Goal: Task Accomplishment & Management: Use online tool/utility

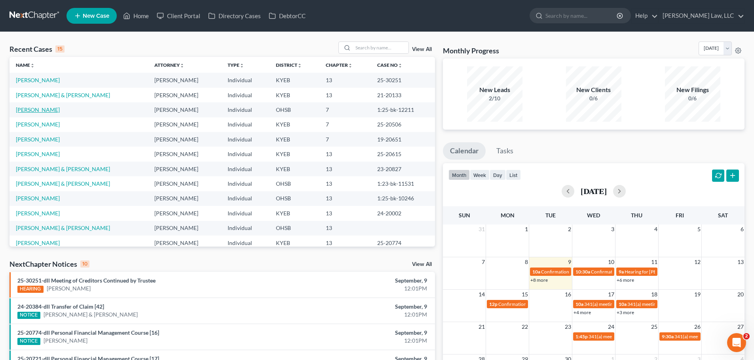
click at [37, 110] on link "[PERSON_NAME]" at bounding box center [38, 109] width 44 height 7
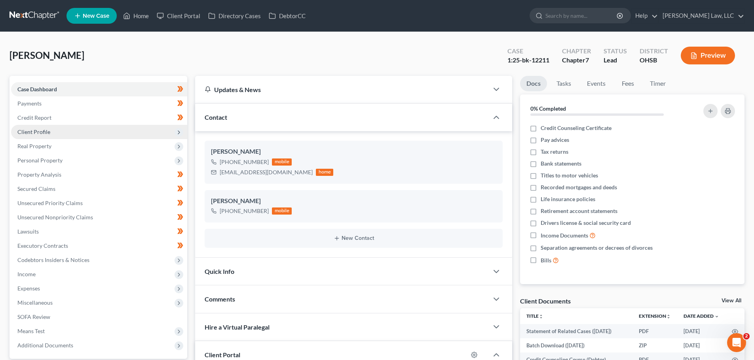
click at [18, 135] on span "Client Profile" at bounding box center [33, 132] width 33 height 7
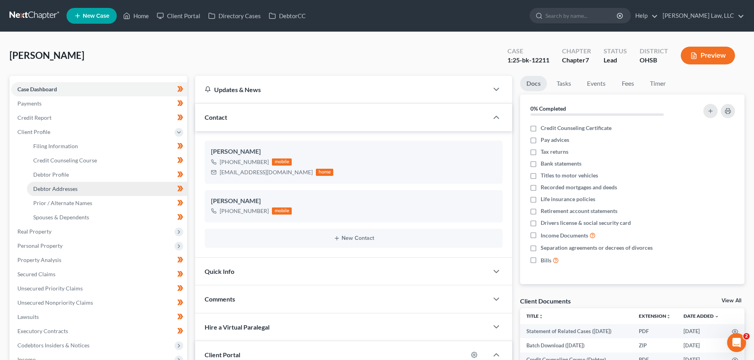
click at [50, 189] on span "Debtor Addresses" at bounding box center [55, 189] width 44 height 7
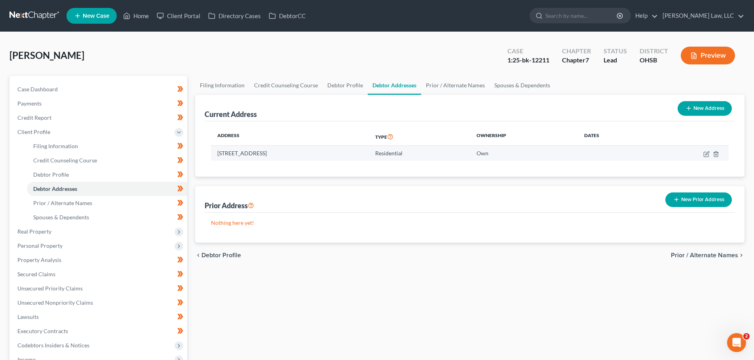
drag, startPoint x: 329, startPoint y: 154, endPoint x: 218, endPoint y: 155, distance: 111.2
click at [218, 155] on td "[STREET_ADDRESS]" at bounding box center [290, 153] width 158 height 15
copy td "[STREET_ADDRESS]"
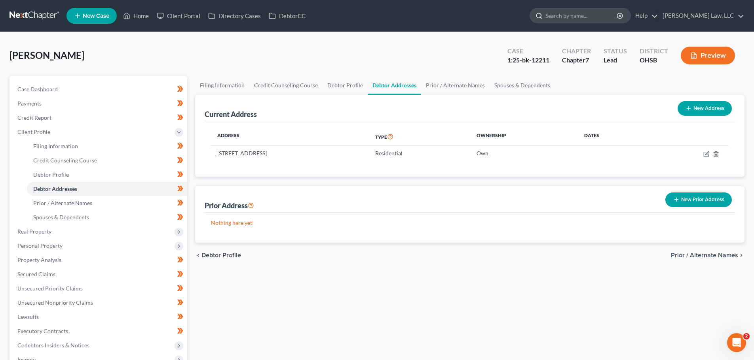
click at [581, 11] on input "search" at bounding box center [581, 15] width 72 height 15
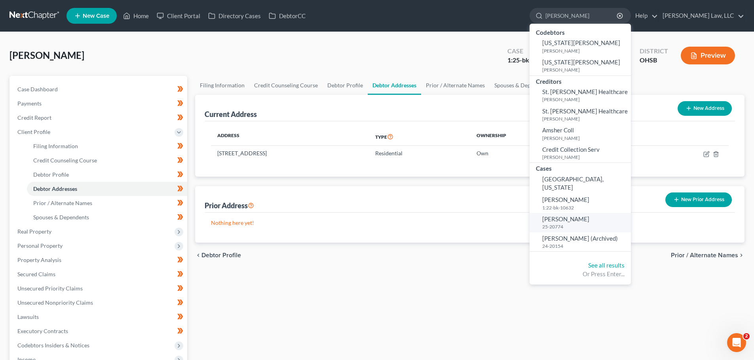
type input "[PERSON_NAME]"
click at [566, 224] on small "25-20774" at bounding box center [585, 227] width 87 height 7
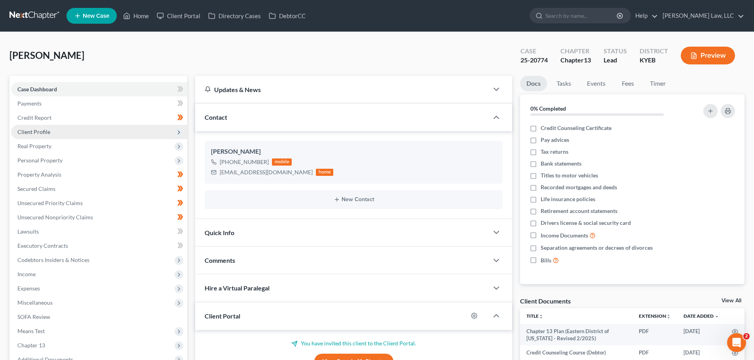
scroll to position [657, 0]
click at [41, 126] on span "Client Profile" at bounding box center [99, 132] width 176 height 14
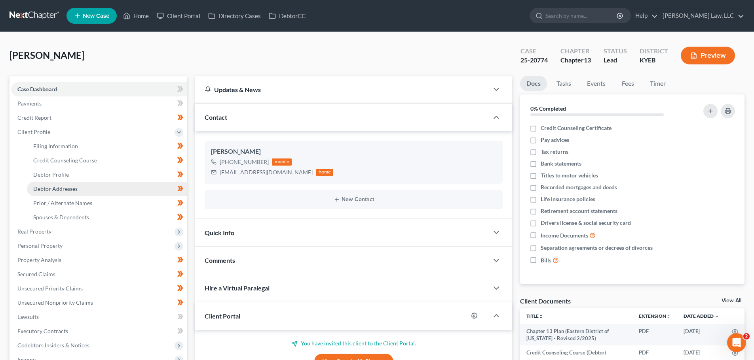
click at [71, 188] on span "Debtor Addresses" at bounding box center [55, 189] width 44 height 7
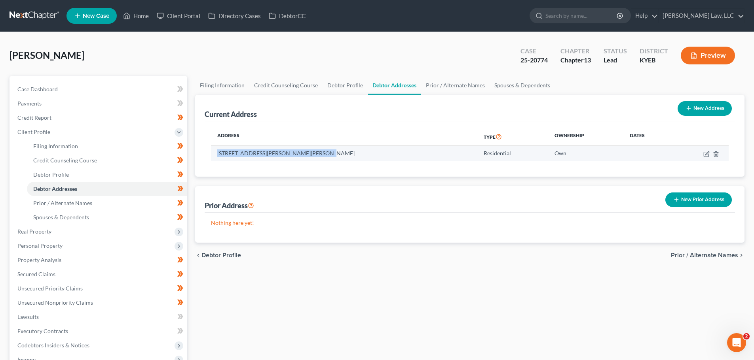
drag, startPoint x: 320, startPoint y: 152, endPoint x: 219, endPoint y: 154, distance: 100.9
click at [219, 154] on td "[STREET_ADDRESS][PERSON_NAME][PERSON_NAME]" at bounding box center [344, 153] width 266 height 15
copy td "[STREET_ADDRESS][PERSON_NAME][PERSON_NAME]"
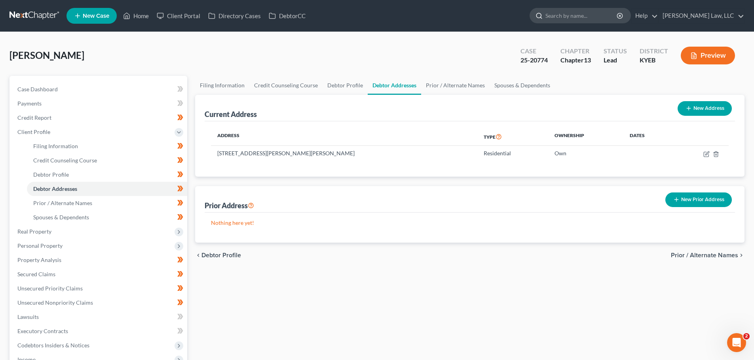
click at [567, 18] on input "search" at bounding box center [581, 15] width 72 height 15
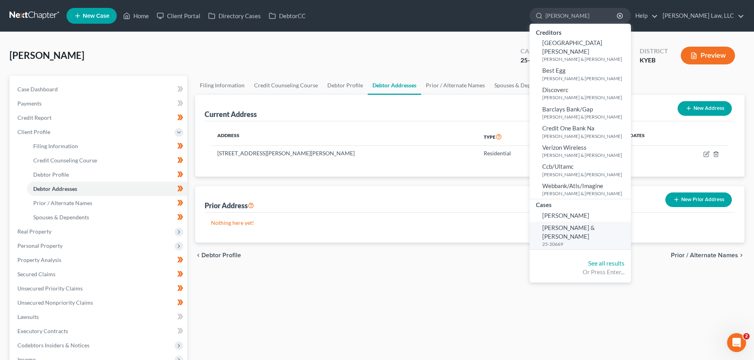
type input "[PERSON_NAME]"
click at [573, 241] on small "25-20669" at bounding box center [585, 244] width 87 height 7
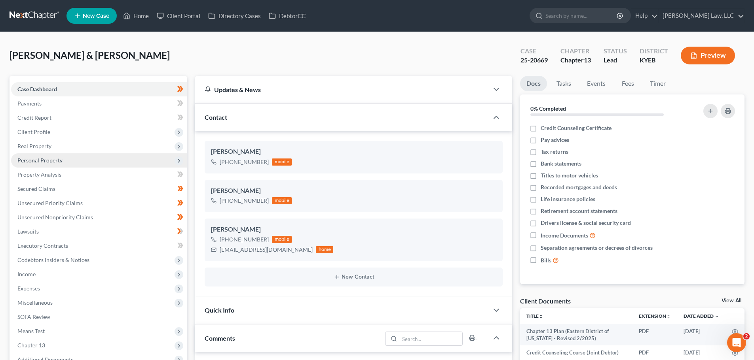
scroll to position [95, 0]
click at [43, 121] on span "Credit Report" at bounding box center [34, 117] width 34 height 7
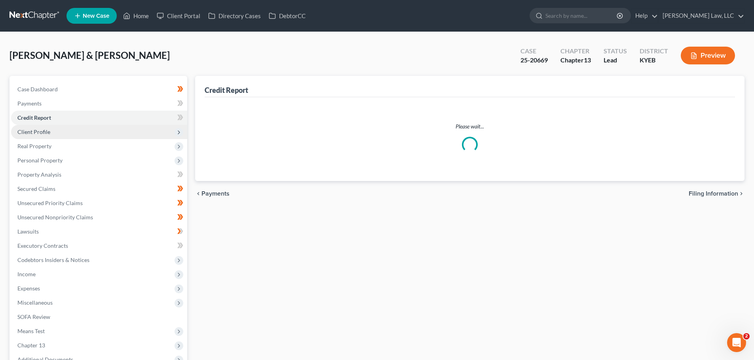
click at [44, 130] on span "Client Profile" at bounding box center [33, 132] width 33 height 7
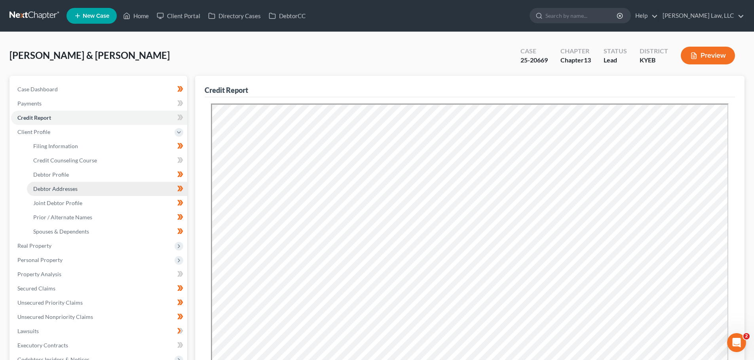
click at [64, 188] on span "Debtor Addresses" at bounding box center [55, 189] width 44 height 7
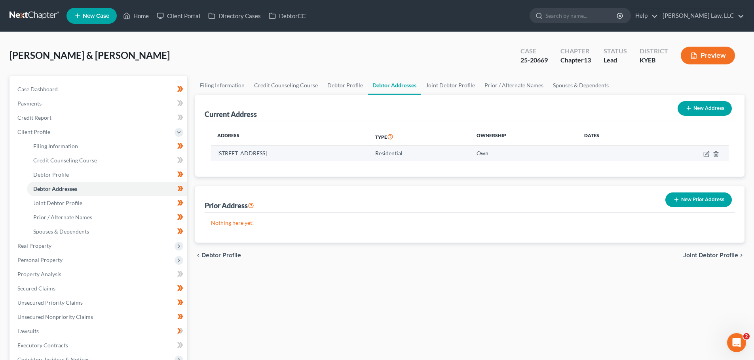
drag, startPoint x: 329, startPoint y: 154, endPoint x: 218, endPoint y: 157, distance: 110.4
click at [218, 157] on td "[STREET_ADDRESS]" at bounding box center [290, 153] width 158 height 15
copy td "[STREET_ADDRESS]"
drag, startPoint x: 537, startPoint y: 20, endPoint x: 241, endPoint y: 57, distance: 297.9
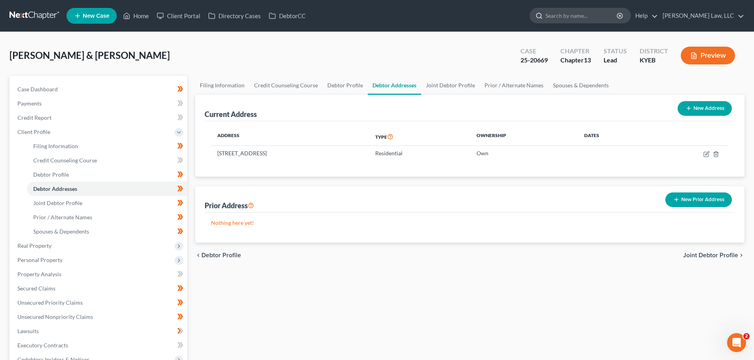
click at [575, 20] on input "search" at bounding box center [581, 15] width 72 height 15
type input "[PERSON_NAME]"
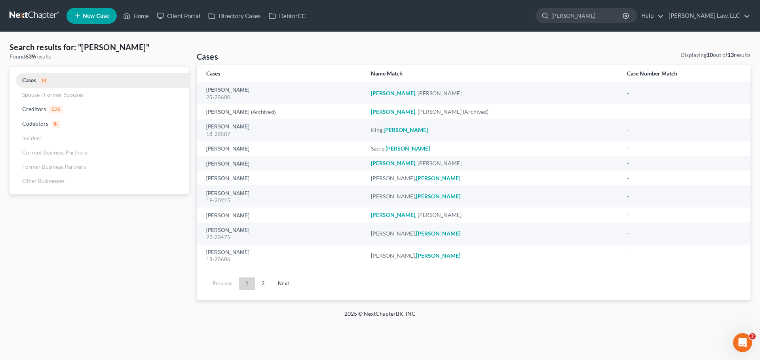
click at [23, 73] on link "Cases 13" at bounding box center [98, 80] width 179 height 15
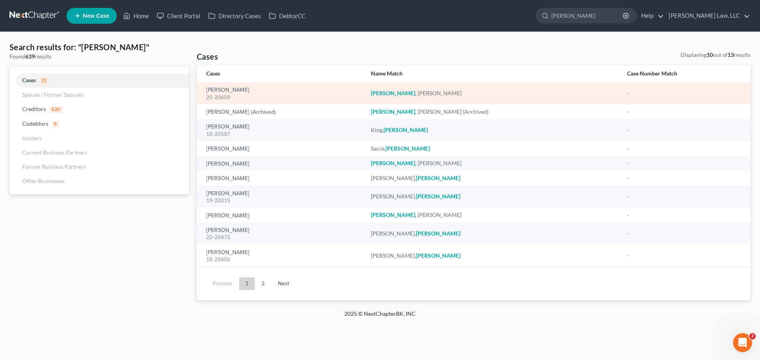
click at [226, 86] on div "[PERSON_NAME] 25-20600" at bounding box center [282, 93] width 152 height 15
click at [224, 88] on link "[PERSON_NAME]" at bounding box center [227, 90] width 43 height 6
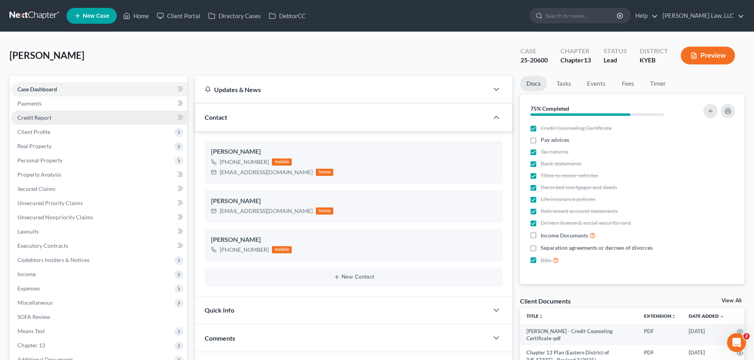
click at [47, 118] on span "Credit Report" at bounding box center [34, 117] width 34 height 7
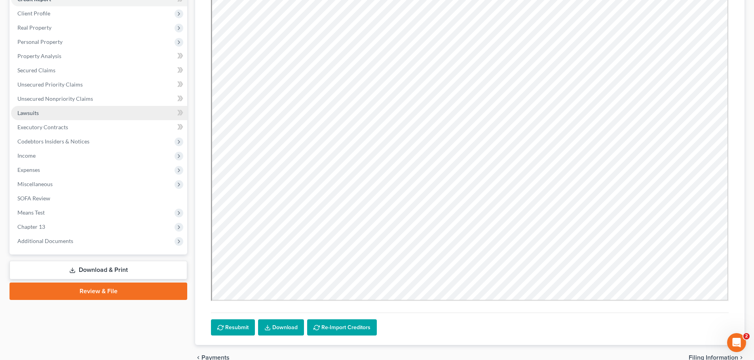
scroll to position [159, 0]
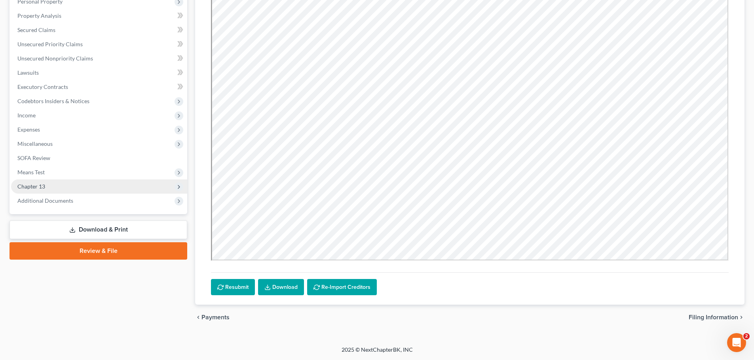
click at [36, 185] on span "Chapter 13" at bounding box center [31, 186] width 28 height 7
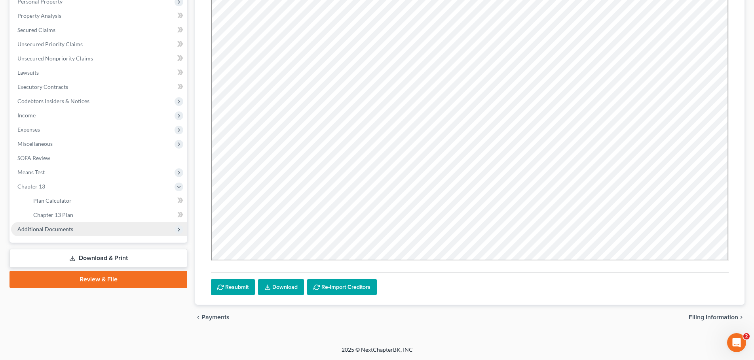
click at [47, 231] on span "Additional Documents" at bounding box center [45, 229] width 56 height 7
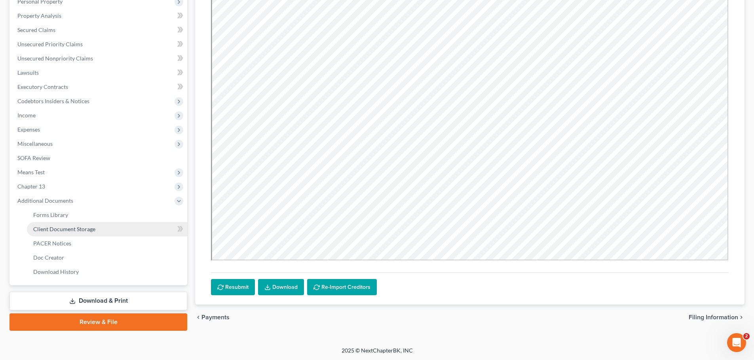
click at [53, 227] on span "Client Document Storage" at bounding box center [64, 229] width 62 height 7
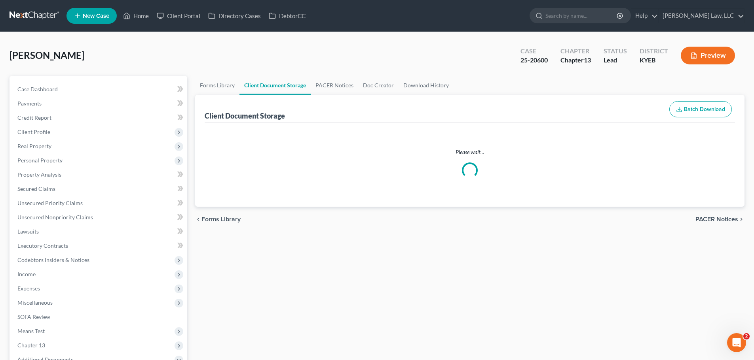
select select "7"
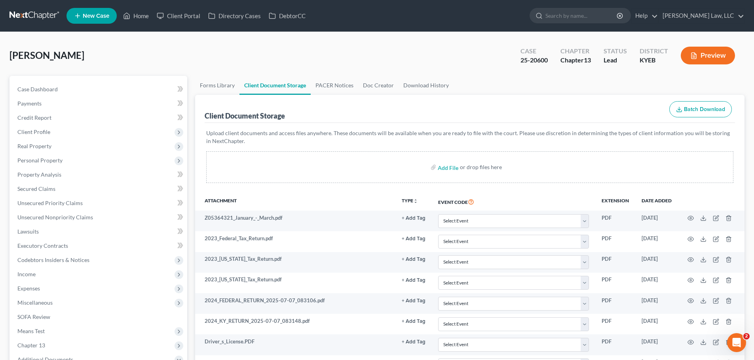
scroll to position [277, 0]
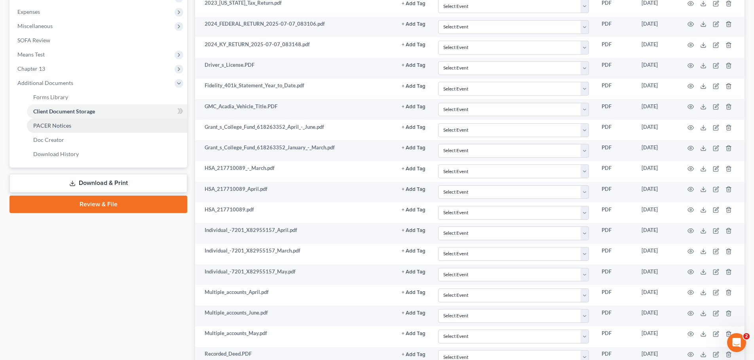
click at [63, 123] on span "PACER Notices" at bounding box center [52, 125] width 38 height 7
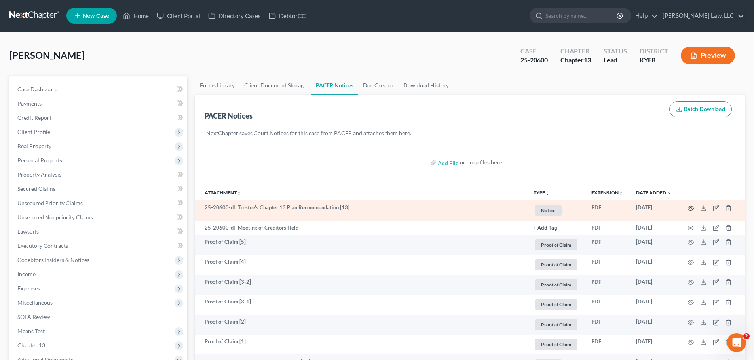
click at [692, 206] on icon "button" at bounding box center [690, 208] width 6 height 6
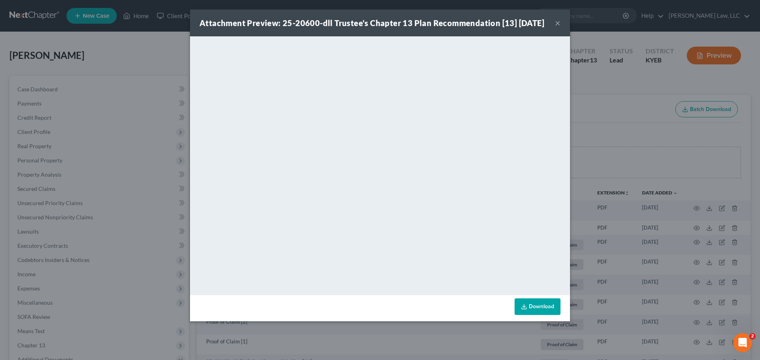
click at [558, 28] on button "×" at bounding box center [558, 22] width 6 height 9
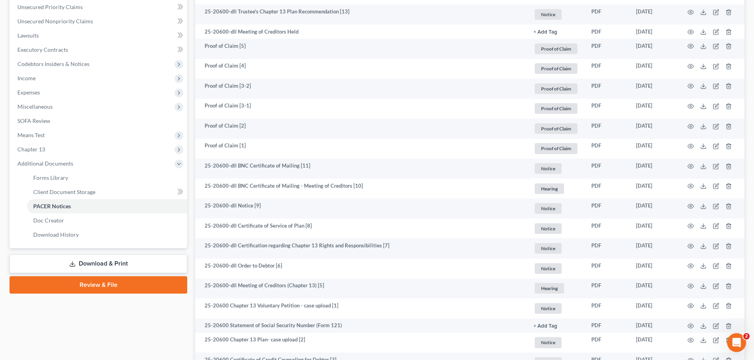
scroll to position [198, 0]
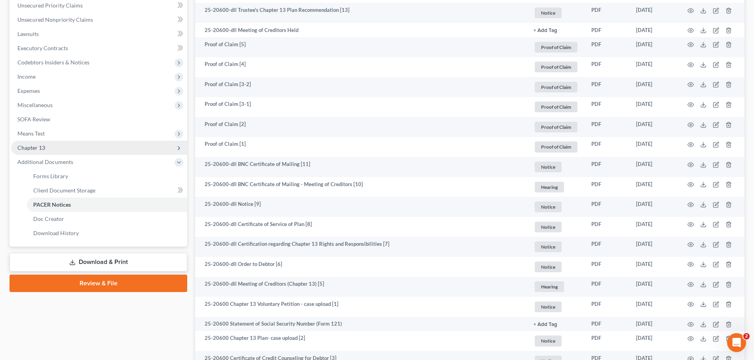
click at [46, 151] on span "Chapter 13" at bounding box center [99, 148] width 176 height 14
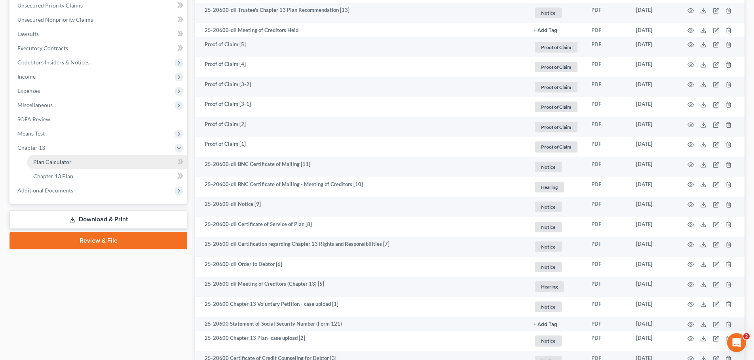
click at [49, 162] on span "Plan Calculator" at bounding box center [52, 162] width 38 height 7
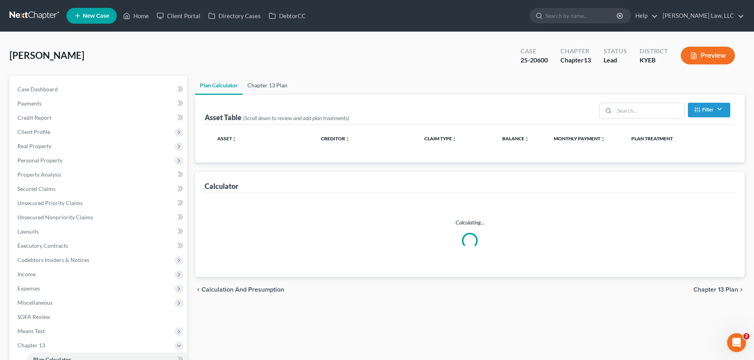
select select "59"
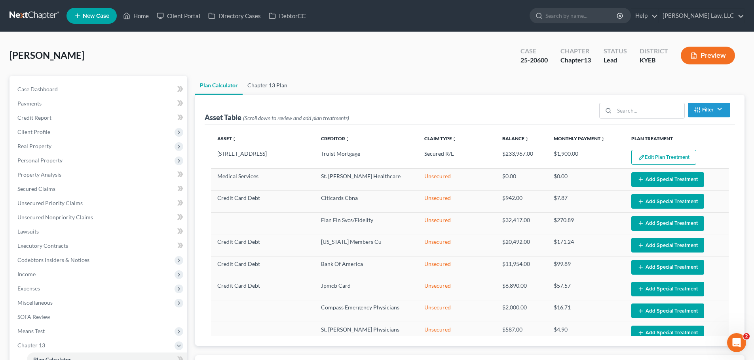
click at [277, 82] on link "Chapter 13 Plan" at bounding box center [267, 85] width 49 height 19
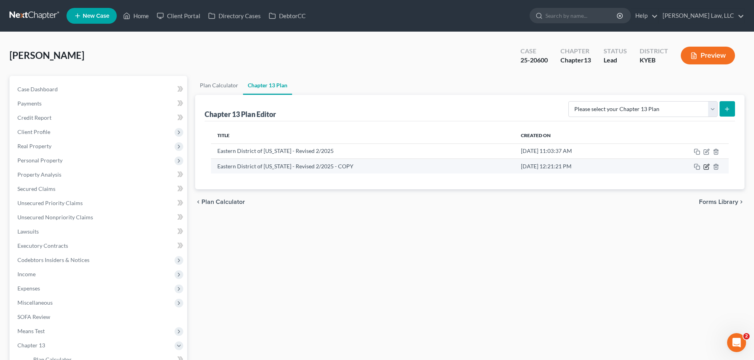
click at [705, 167] on icon "button" at bounding box center [706, 167] width 6 height 6
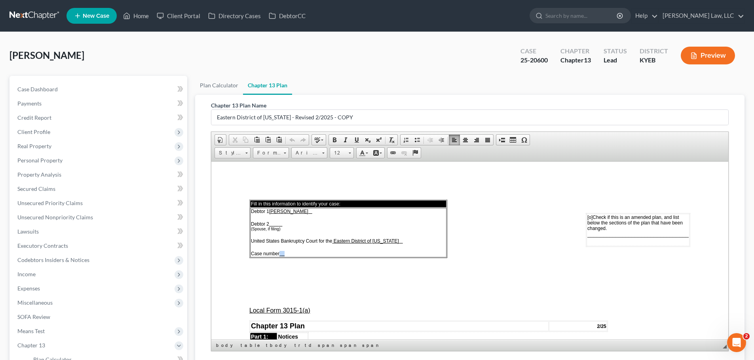
drag, startPoint x: 286, startPoint y: 254, endPoint x: 281, endPoint y: 254, distance: 4.7
click at [281, 254] on td "Debtor 1 [PERSON_NAME] Debtor 2 (Spouse, if filing) United States Bankruptcy Co…" at bounding box center [348, 232] width 196 height 49
click at [587, 217] on span "[o]" at bounding box center [589, 217] width 5 height 6
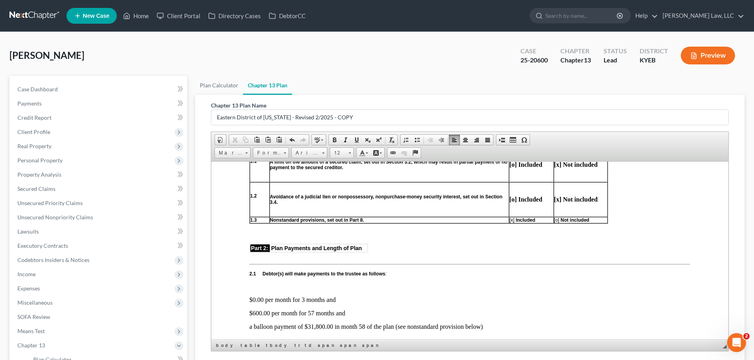
scroll to position [356, 0]
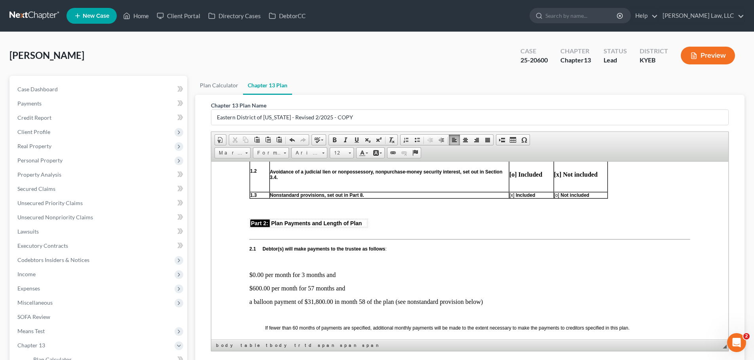
click at [250, 277] on p "$0.00 per month for 3 months and" at bounding box center [469, 274] width 441 height 7
click at [252, 278] on p "$0.00 per month for 3 months and" at bounding box center [469, 274] width 441 height 7
click at [340, 274] on p "$0.00 per month for 3 months and" at bounding box center [469, 274] width 441 height 7
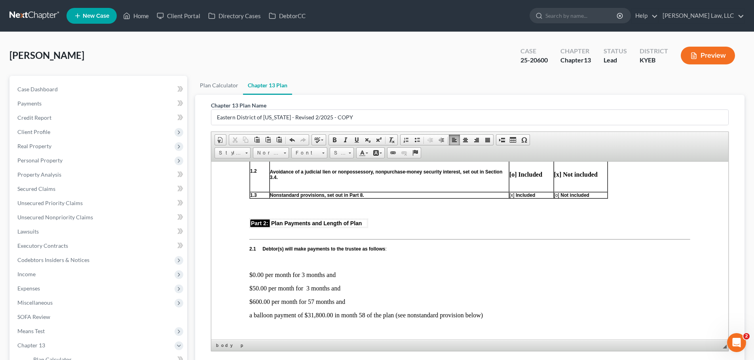
click at [258, 300] on p "$600.00 per month for 57 months and" at bounding box center [469, 301] width 441 height 7
click at [260, 302] on p "$600.00 per month for 57 months and" at bounding box center [469, 301] width 441 height 7
click at [260, 300] on p "$600.00 per month for 57 months and" at bounding box center [469, 301] width 441 height 7
drag, startPoint x: 324, startPoint y: 314, endPoint x: 311, endPoint y: 314, distance: 12.7
click at [311, 314] on p "a balloon payment of $31,800.00 in month 58 of the plan (see nonstandard provis…" at bounding box center [469, 315] width 441 height 7
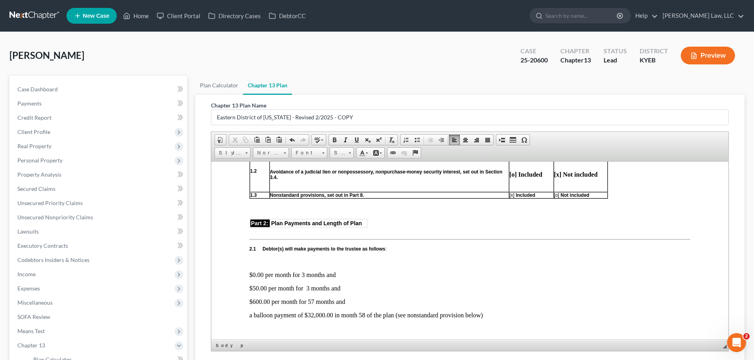
click at [364, 317] on p "a balloon payment of $32,000.00 in month 58 of the plan (see nonstandard provis…" at bounding box center [469, 315] width 441 height 7
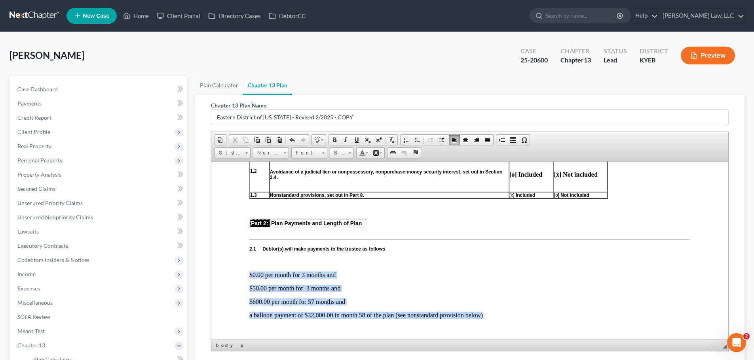
drag, startPoint x: 490, startPoint y: 315, endPoint x: 242, endPoint y: 272, distance: 251.8
click at [351, 153] on span at bounding box center [350, 153] width 2 height 1
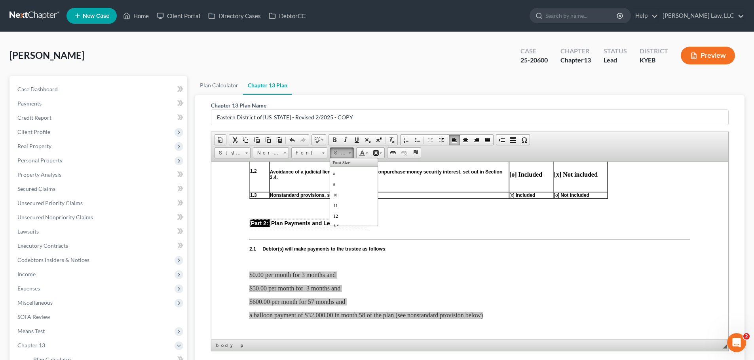
scroll to position [0, 0]
click at [366, 153] on span at bounding box center [367, 153] width 2 height 1
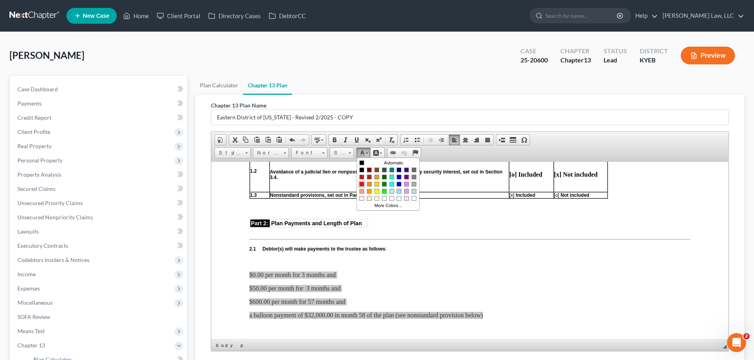
click at [362, 184] on span "Colors" at bounding box center [361, 184] width 5 height 5
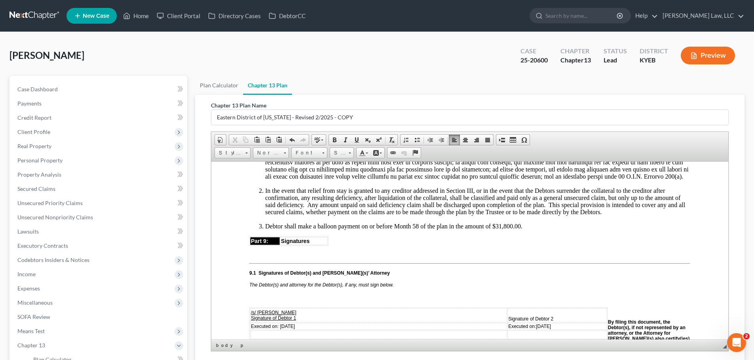
scroll to position [1939, 0]
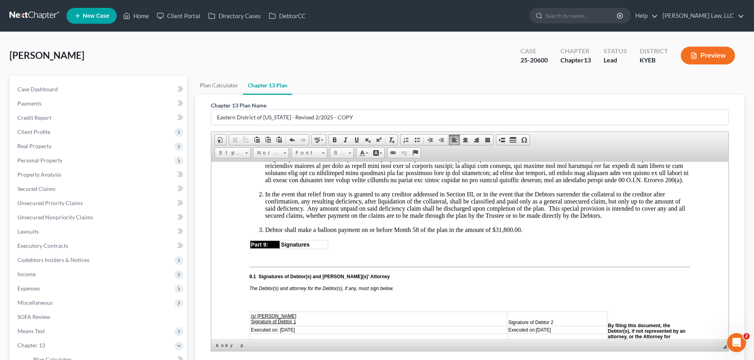
click at [579, 226] on li "In the event that relief from stay is granted to any creditor addressed in Sect…" at bounding box center [477, 209] width 425 height 36
click at [504, 233] on li "Debtor shall make a balloon payment on or before Month 58 of the plan in the am…" at bounding box center [477, 229] width 425 height 7
click at [531, 233] on li "Debtor shall make a balloon payment on or before Month 58 of the plan in the am…" at bounding box center [477, 229] width 425 height 7
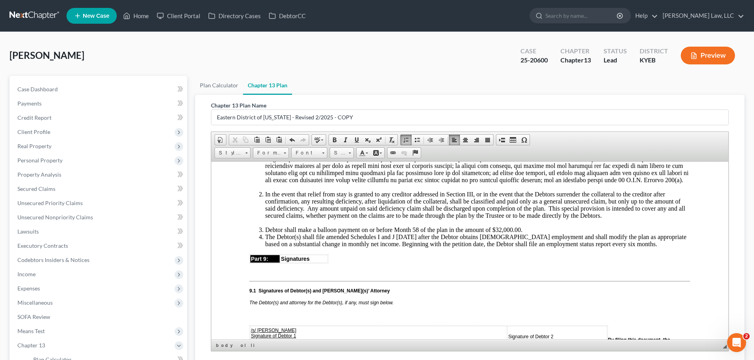
click at [537, 233] on li "Debtor shall make a balloon payment on or before Month 58 of the plan in the am…" at bounding box center [477, 229] width 425 height 7
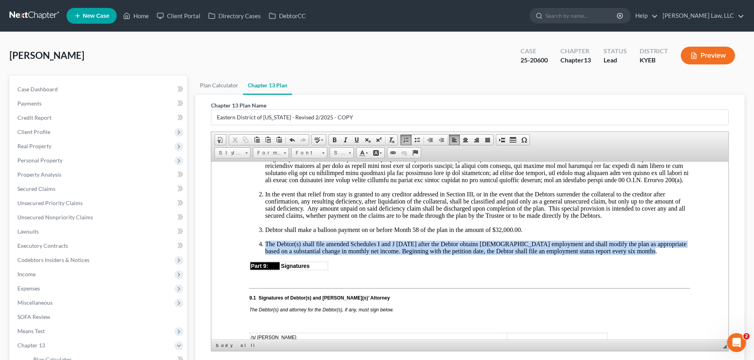
drag, startPoint x: 637, startPoint y: 267, endPoint x: 242, endPoint y: 256, distance: 395.0
click at [366, 153] on span at bounding box center [367, 153] width 2 height 1
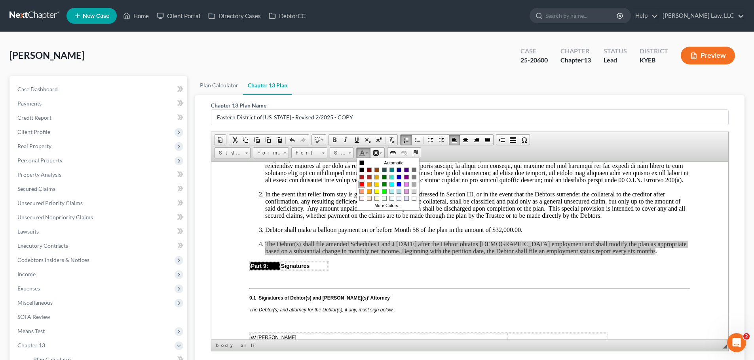
click at [364, 182] on link "Colors" at bounding box center [361, 183] width 7 height 7
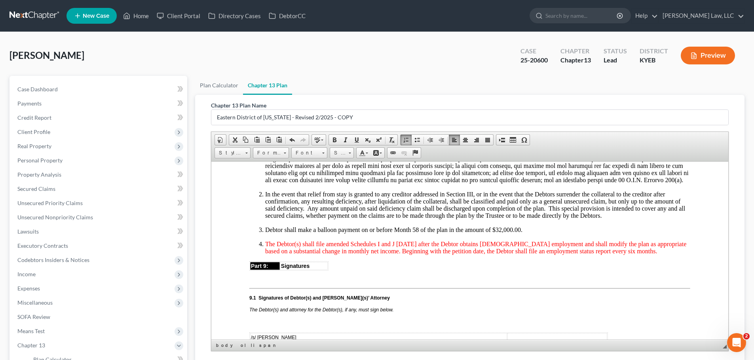
click at [301, 254] on span "The Debtor(s) shall file amended Schedules I and J [DATE] after the Debtor obta…" at bounding box center [475, 248] width 421 height 14
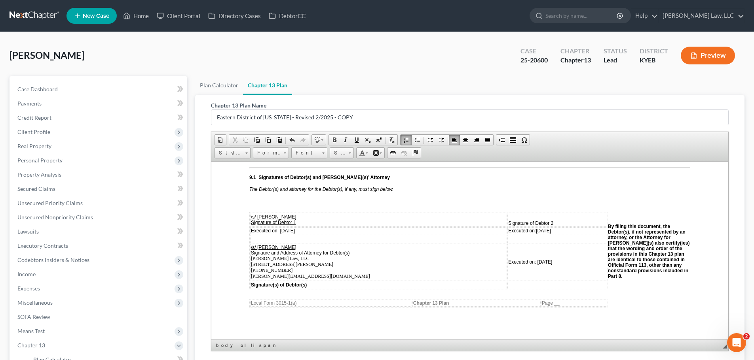
scroll to position [2097, 0]
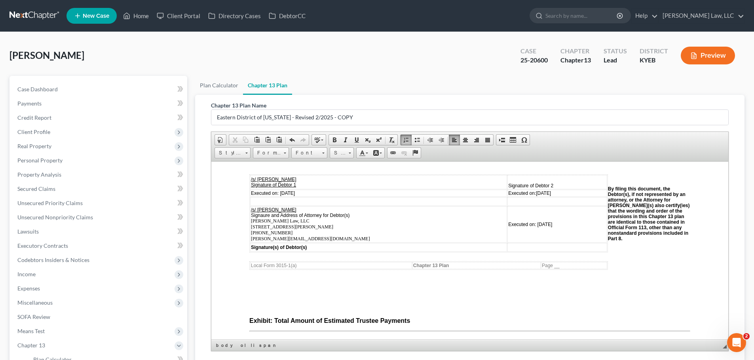
drag, startPoint x: 304, startPoint y: 204, endPoint x: 280, endPoint y: 204, distance: 24.1
click at [280, 197] on td "Executed on: [DATE]" at bounding box center [378, 193] width 257 height 7
drag, startPoint x: 542, startPoint y: 238, endPoint x: 525, endPoint y: 238, distance: 17.0
click at [525, 238] on td "Executed on: [DATE]" at bounding box center [557, 224] width 100 height 36
drag, startPoint x: 551, startPoint y: 205, endPoint x: 497, endPoint y: 205, distance: 54.2
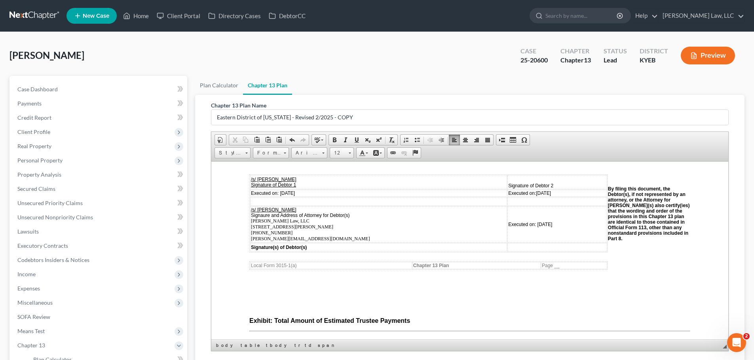
click at [507, 197] on td "Executed on: [DATE]" at bounding box center [557, 193] width 100 height 7
drag, startPoint x: 542, startPoint y: 199, endPoint x: 497, endPoint y: 201, distance: 45.1
click at [507, 189] on td "Signature of Debtor 2" at bounding box center [557, 182] width 100 height 14
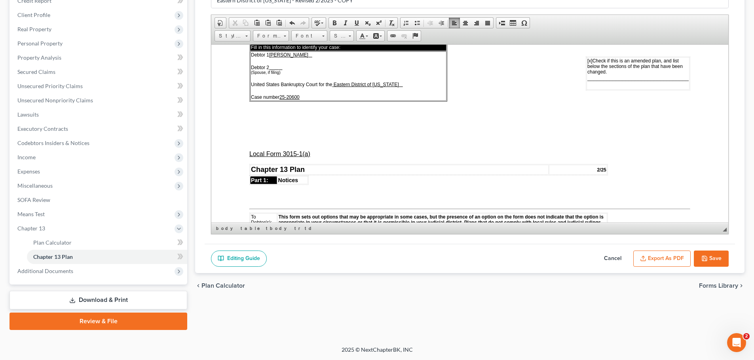
scroll to position [0, 0]
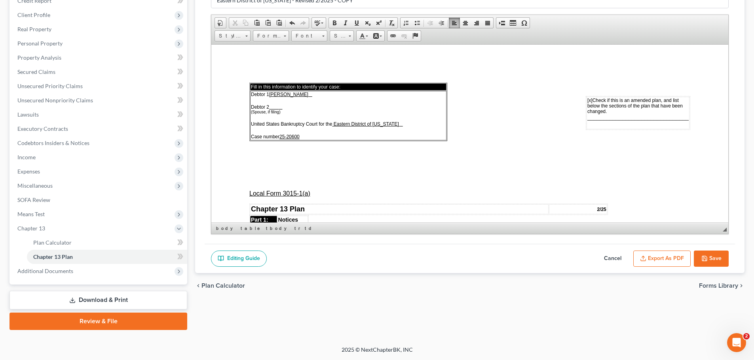
click at [481, 123] on p at bounding box center [469, 126] width 441 height 7
click at [592, 116] on span "________________________________" at bounding box center [637, 117] width 101 height 7
click at [665, 257] on button "Export as PDF" at bounding box center [661, 259] width 57 height 17
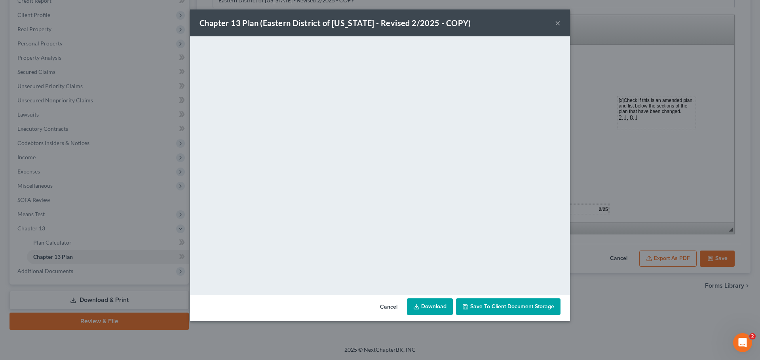
click at [496, 306] on span "Save to Client Document Storage" at bounding box center [512, 306] width 84 height 7
